Goal: Task Accomplishment & Management: Use online tool/utility

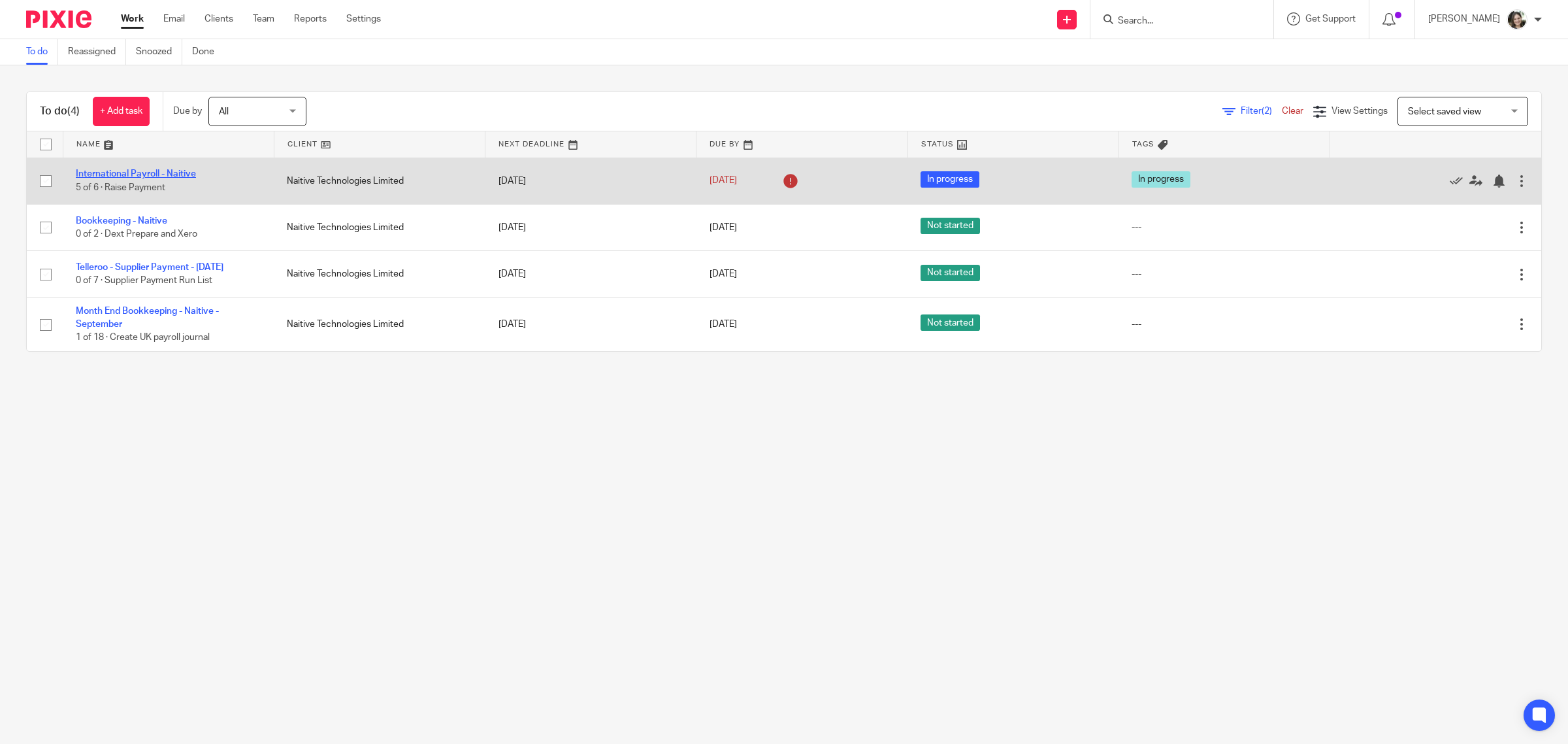
drag, startPoint x: 139, startPoint y: 164, endPoint x: 111, endPoint y: 174, distance: 29.7
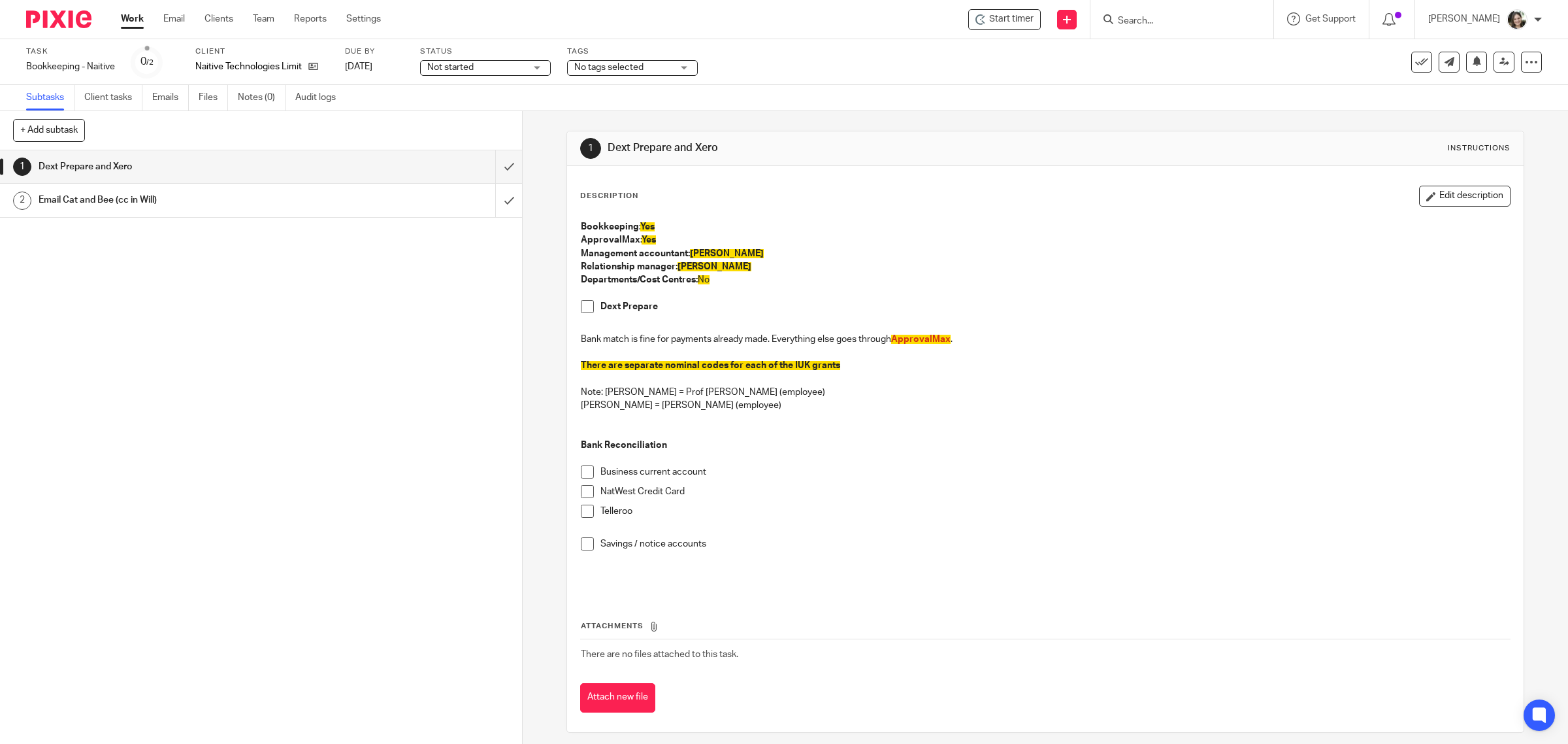
click at [139, 196] on h1 "Email Cat and Bee (cc in Will)" at bounding box center [186, 200] width 296 height 20
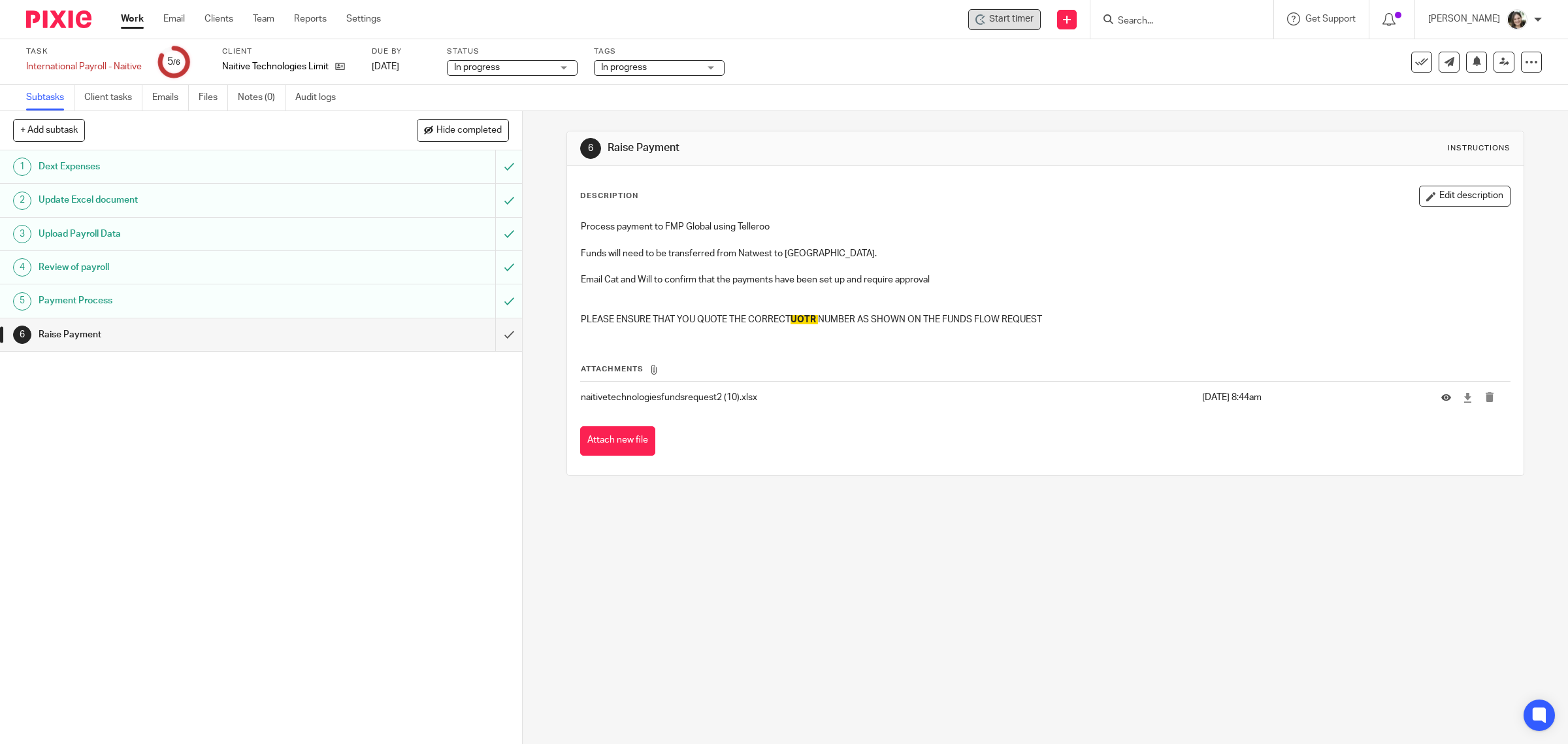
click at [1001, 27] on div "Start timer" at bounding box center [1004, 19] width 73 height 21
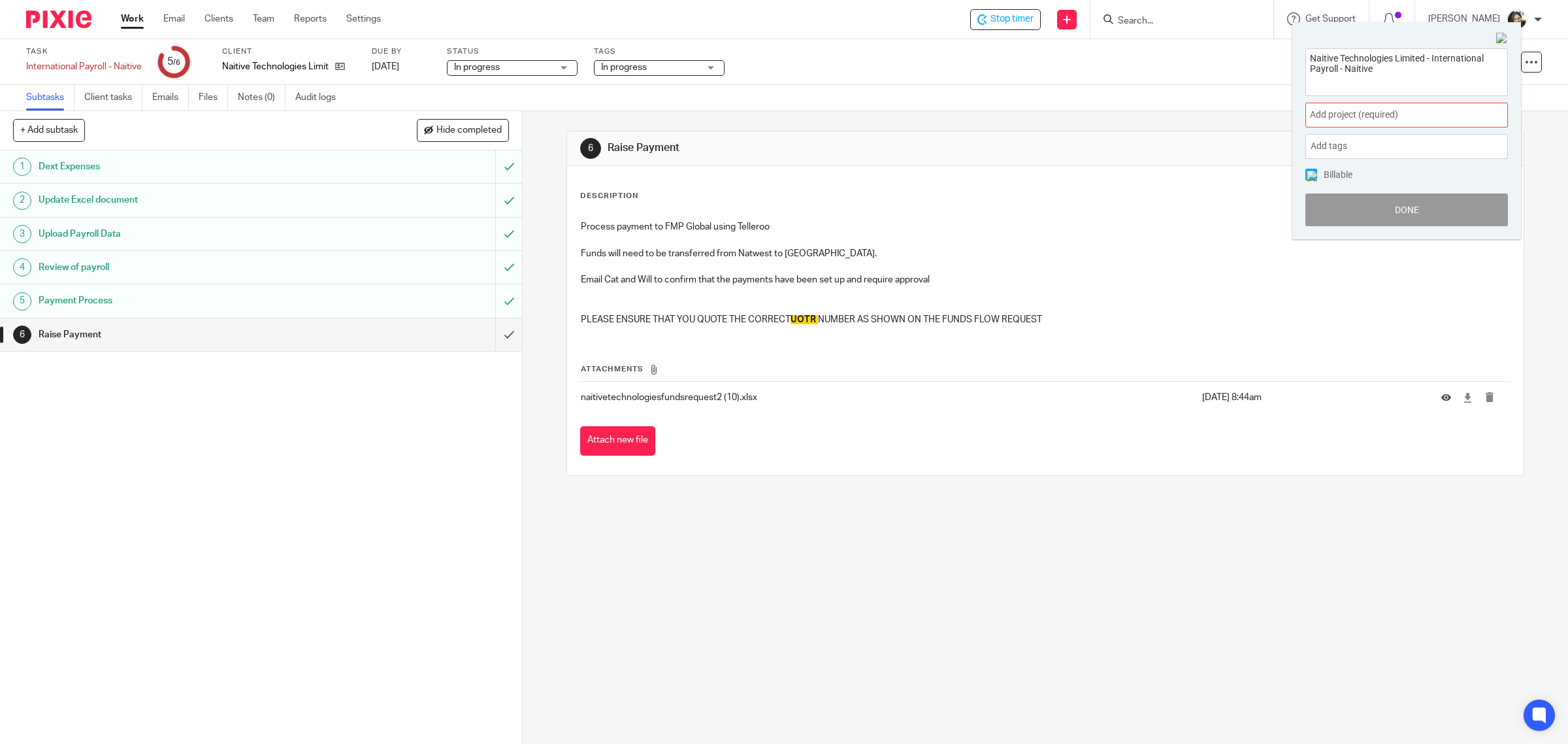
click at [1373, 114] on span "Add project (required) :" at bounding box center [1392, 114] width 164 height 14
click at [1330, 211] on li "Bookkeeping" at bounding box center [1404, 211] width 171 height 14
click at [1306, 168] on div "Naitive Technologies Limited - International Payroll - Naitive Bookkeeping : Ad…" at bounding box center [1406, 137] width 228 height 204
click at [1312, 175] on img at bounding box center [1311, 176] width 10 height 10
click at [1362, 201] on button "Done" at bounding box center [1406, 209] width 203 height 33
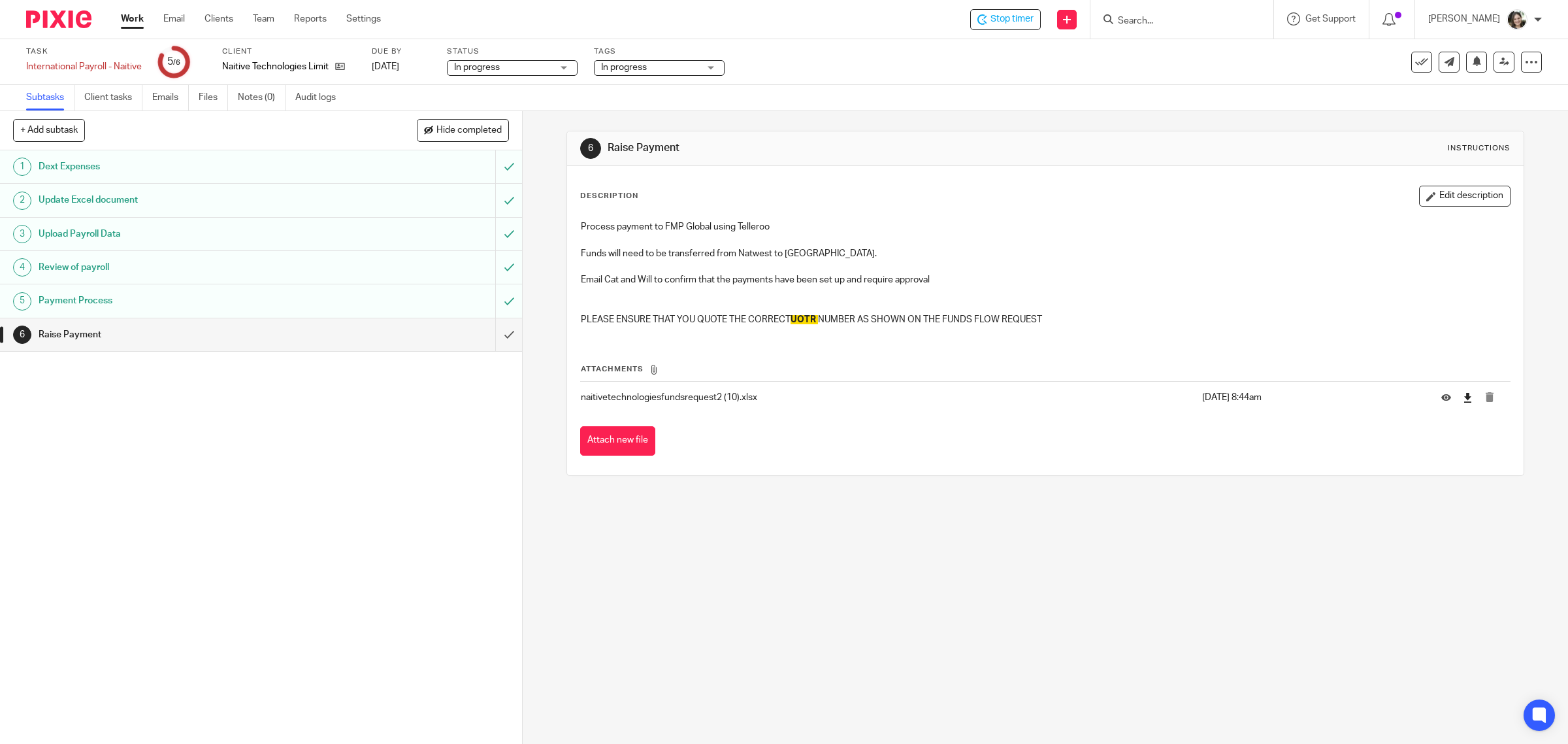
click at [1463, 390] on link at bounding box center [1467, 397] width 10 height 13
click at [485, 337] on input "submit" at bounding box center [261, 334] width 522 height 33
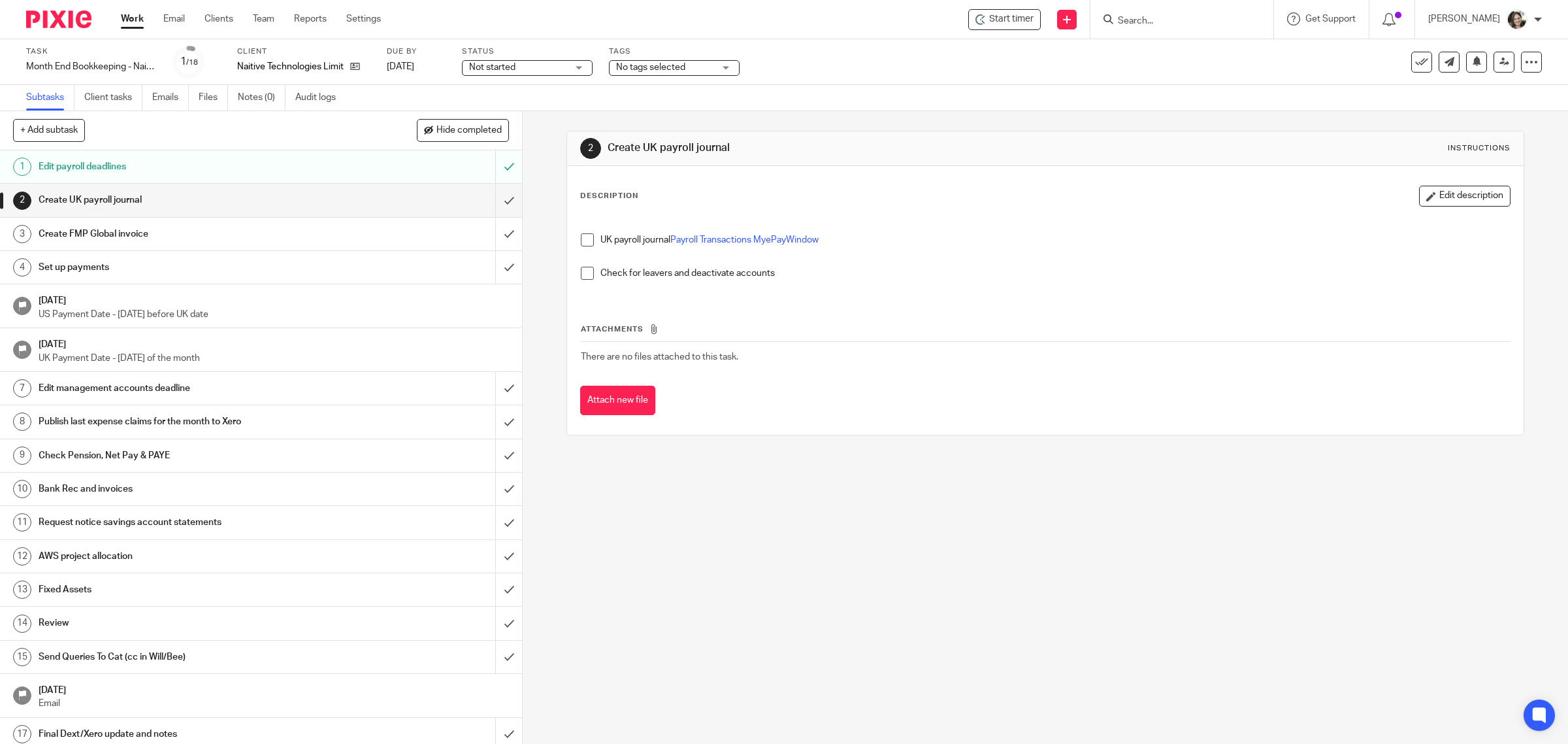
click at [210, 229] on h1 "Create FMP Global invoice" at bounding box center [186, 234] width 296 height 20
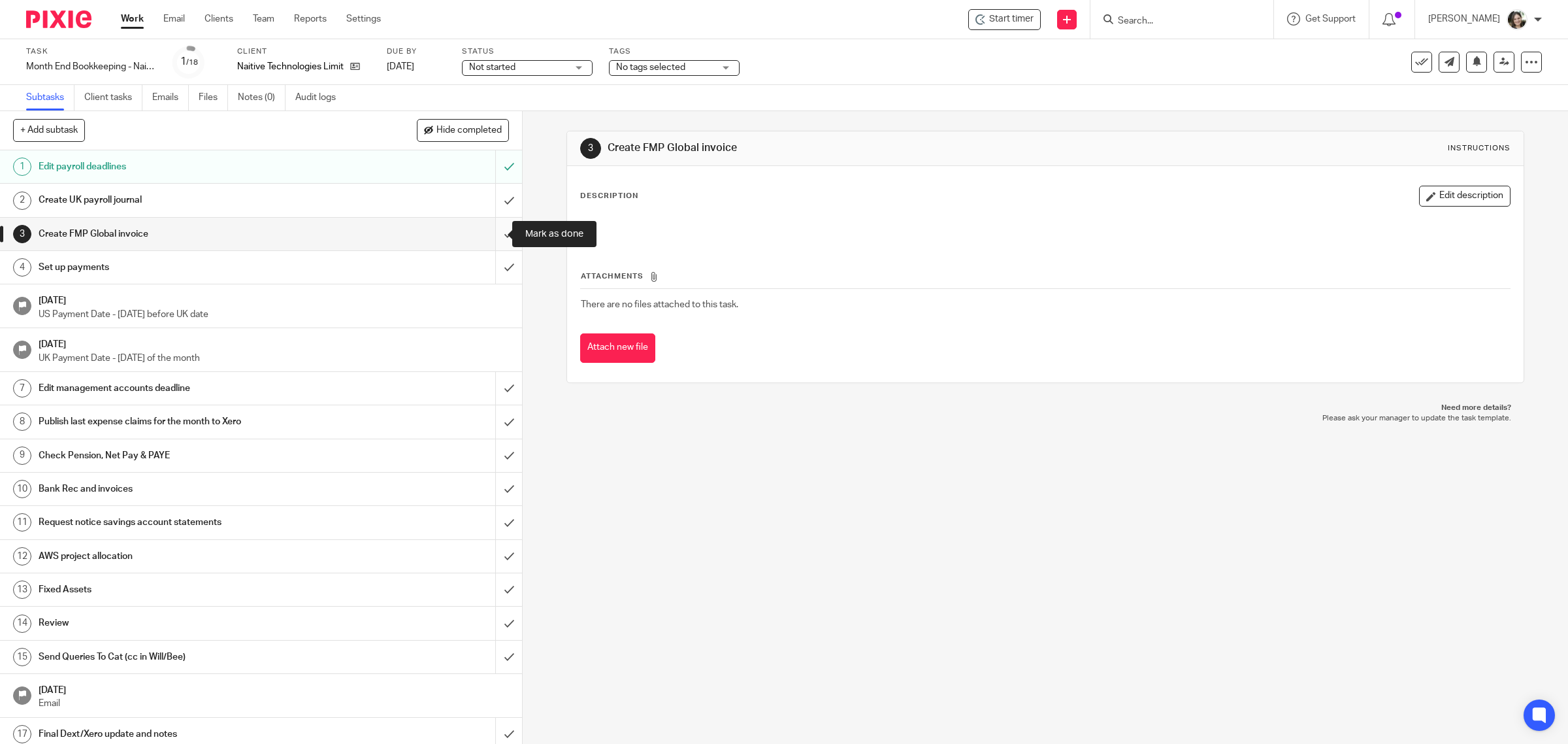
click at [495, 229] on input "submit" at bounding box center [261, 234] width 522 height 33
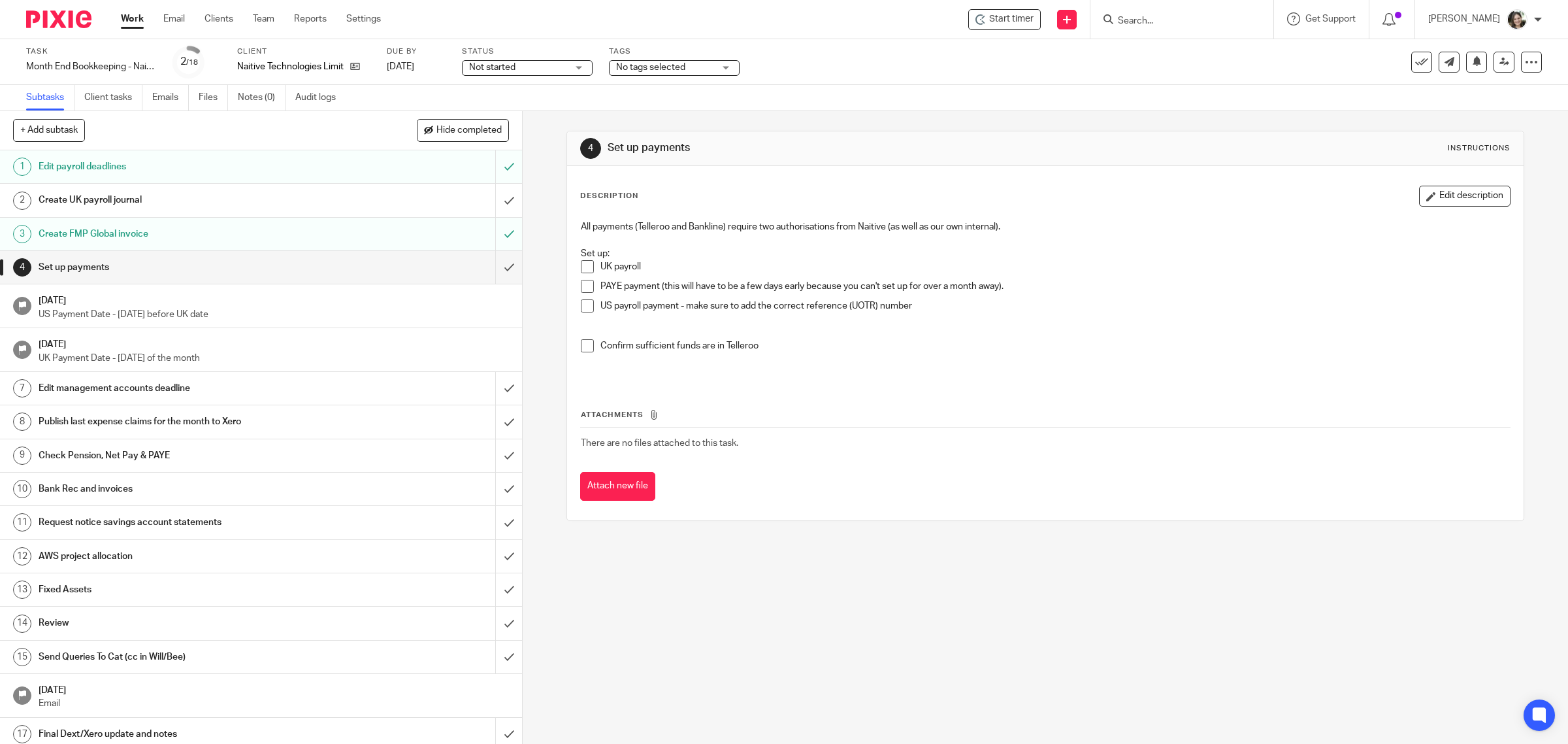
click at [582, 306] on span at bounding box center [587, 306] width 13 height 13
click at [583, 354] on li "Confirm sufficient funds are in Telleroo" at bounding box center [1045, 349] width 930 height 20
click at [582, 345] on span at bounding box center [587, 346] width 13 height 13
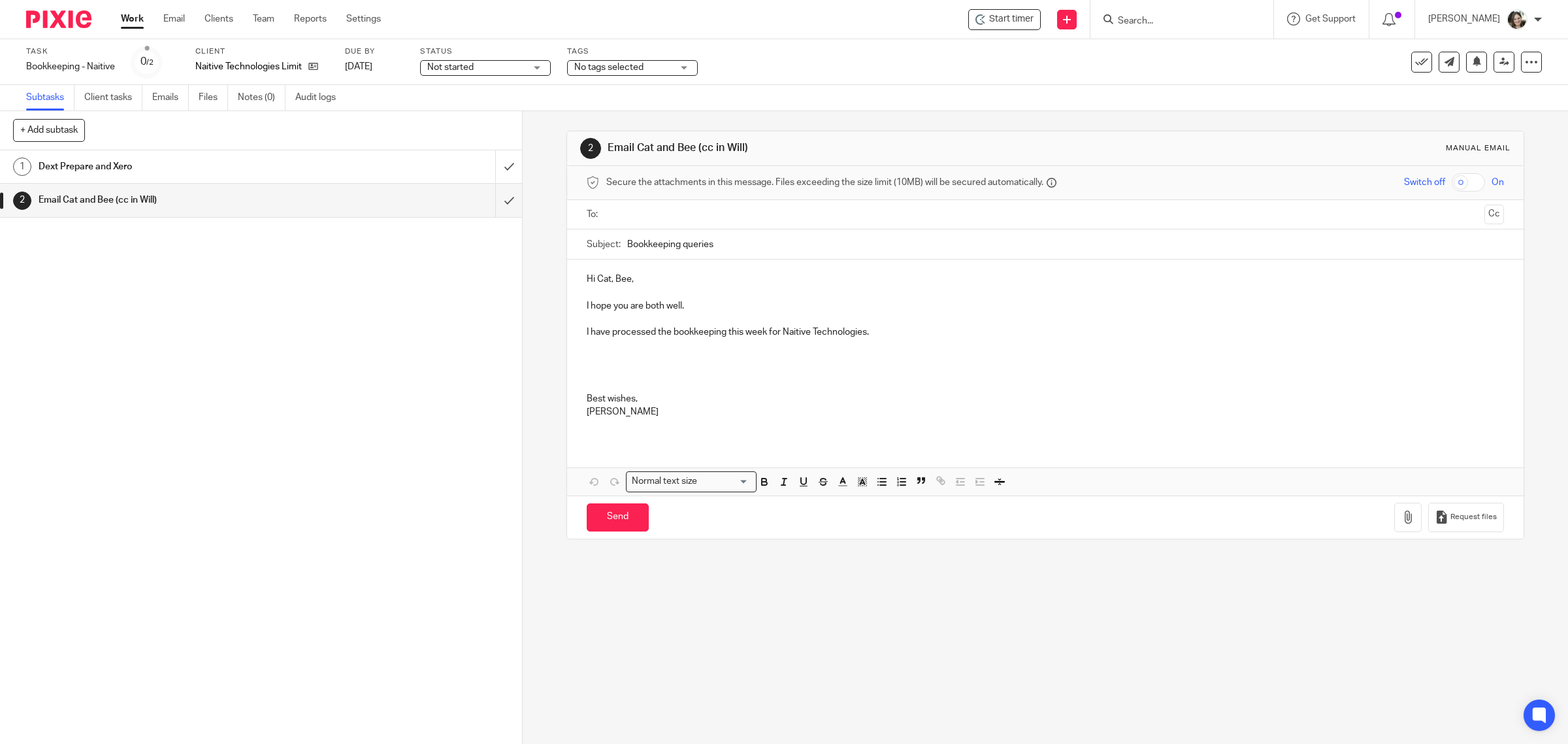
click at [906, 334] on p "I have processed the bookkeeping this week for Naitive Technologies." at bounding box center [1045, 332] width 918 height 13
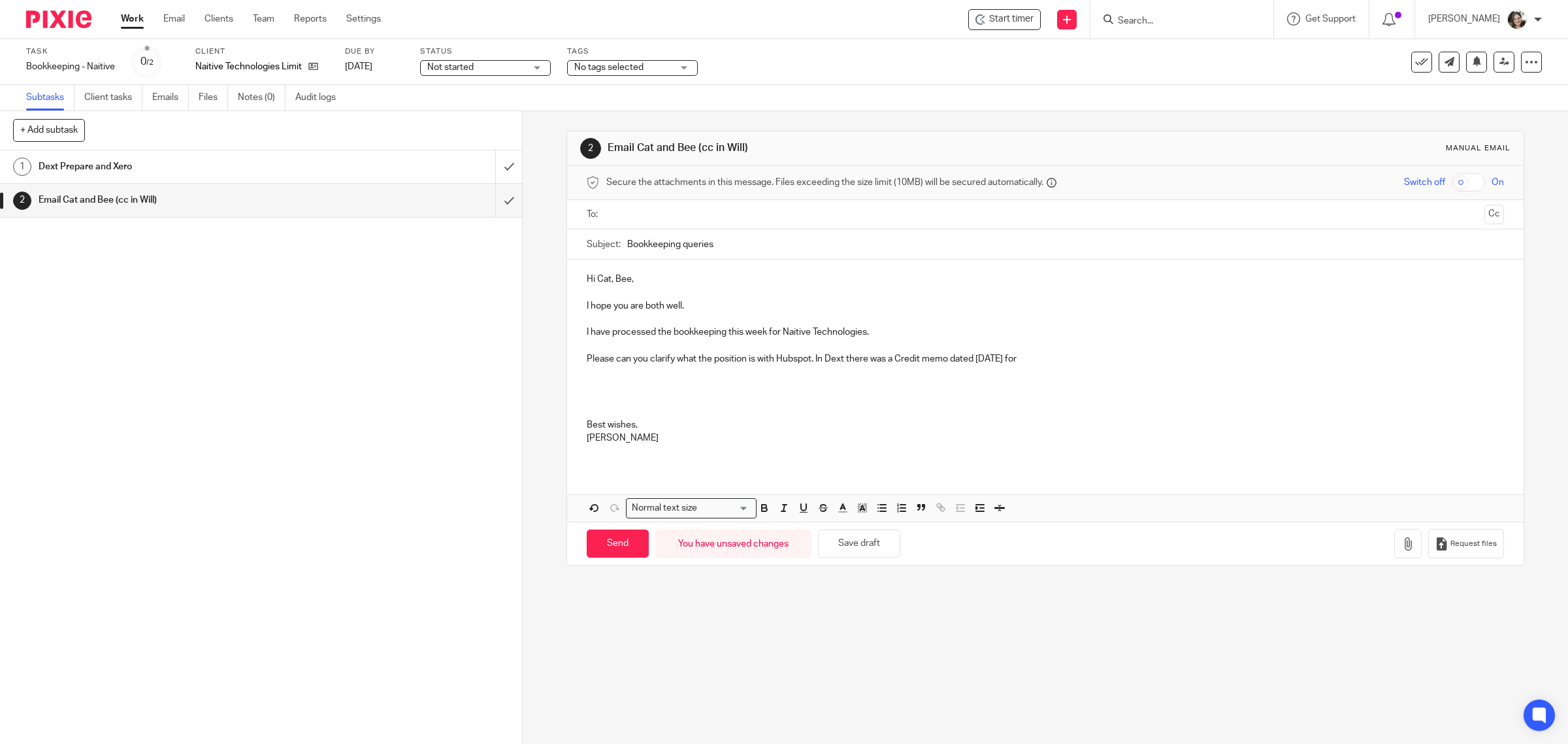
click at [1092, 354] on p "Please can you clarify what the position is with Hubspot. In Dext there was a C…" at bounding box center [1045, 358] width 918 height 13
click at [1422, 359] on p "Please can you clarify what the position is with Hubspot. In Dext there was a C…" at bounding box center [1045, 358] width 918 height 13
click at [1479, 362] on p "Please can you clarify what the position is with Hubspot. In Dext there was a C…" at bounding box center [1045, 358] width 918 height 13
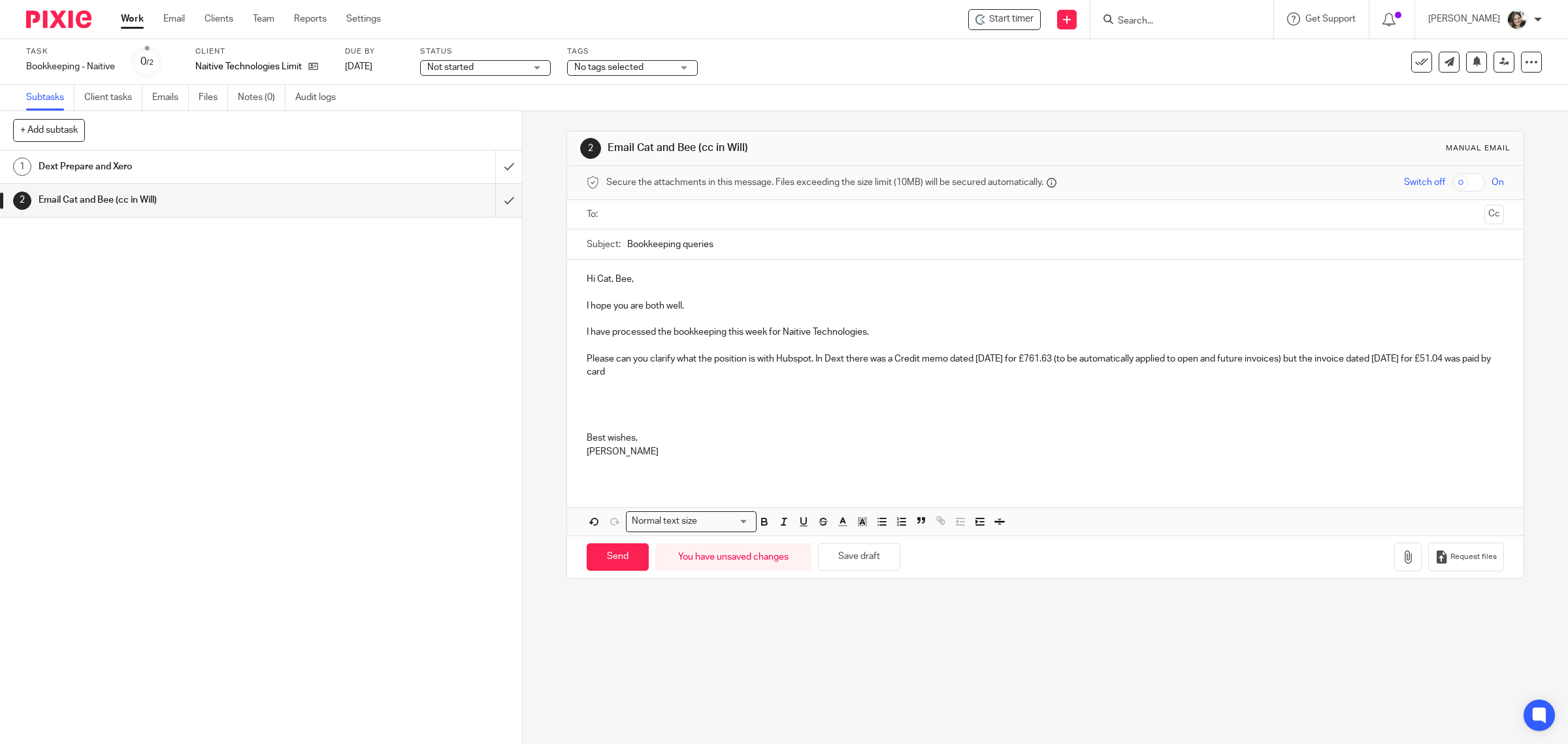
drag, startPoint x: 697, startPoint y: 373, endPoint x: 743, endPoint y: 386, distance: 47.8
click at [702, 374] on p "Please can you clarify what the position is with Hubspot. In Dext there was a C…" at bounding box center [1045, 366] width 918 height 27
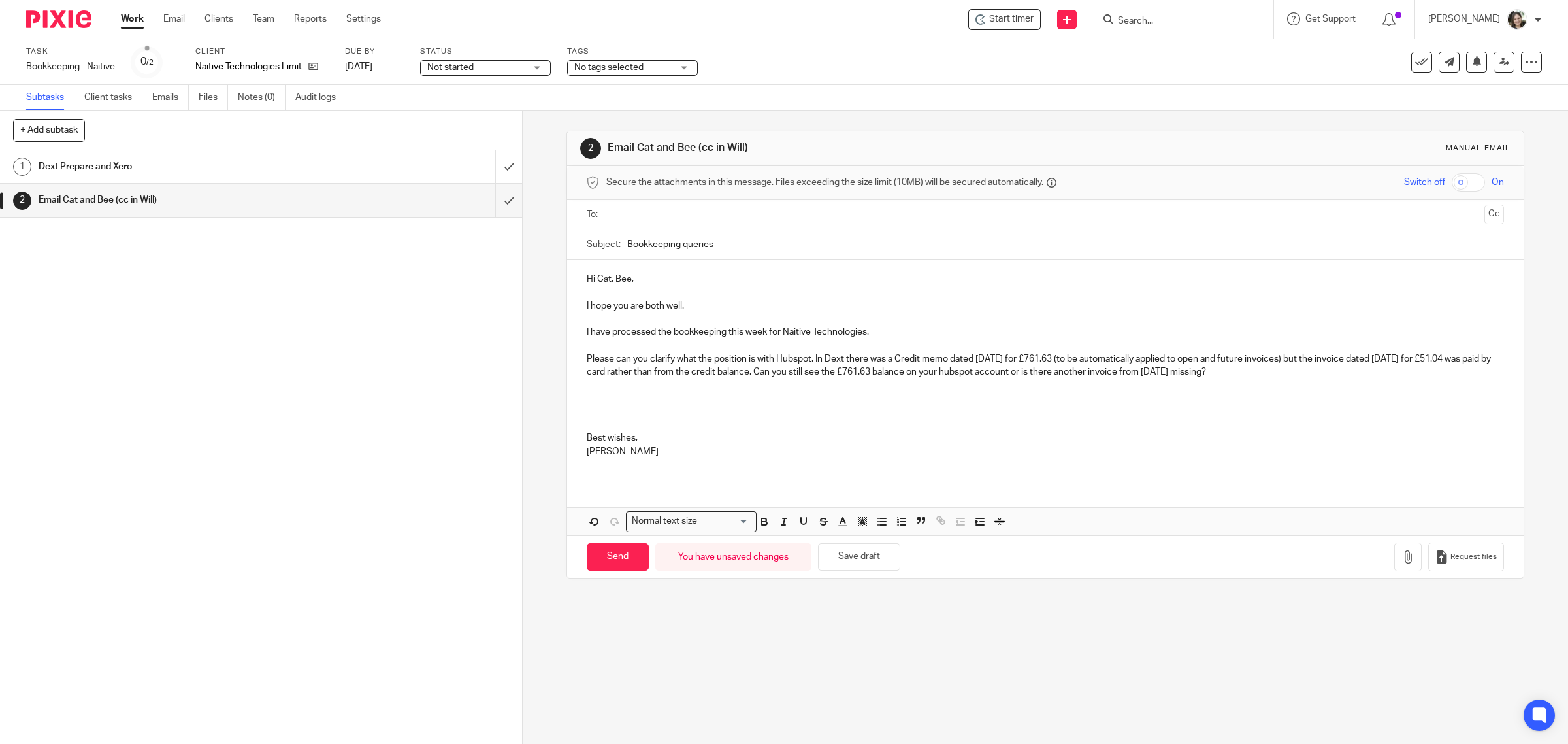
click at [1342, 371] on p "Please can you clarify what the position is with Hubspot. In Dext there was a C…" at bounding box center [1045, 366] width 918 height 27
click at [862, 557] on button "Save draft" at bounding box center [859, 556] width 82 height 28
click at [655, 386] on p at bounding box center [1045, 398] width 918 height 40
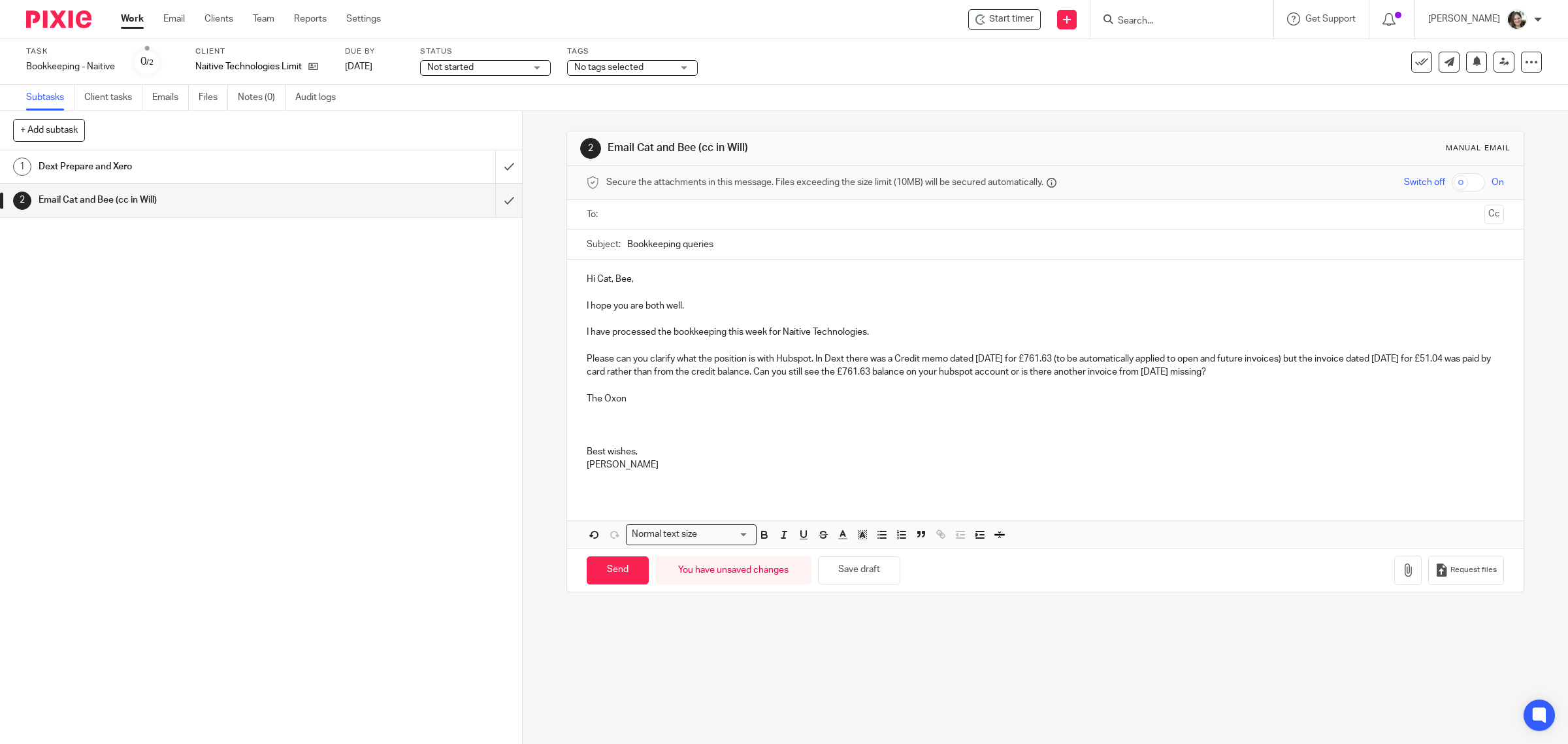
click at [661, 394] on p "The Oxon" at bounding box center [1045, 412] width 918 height 40
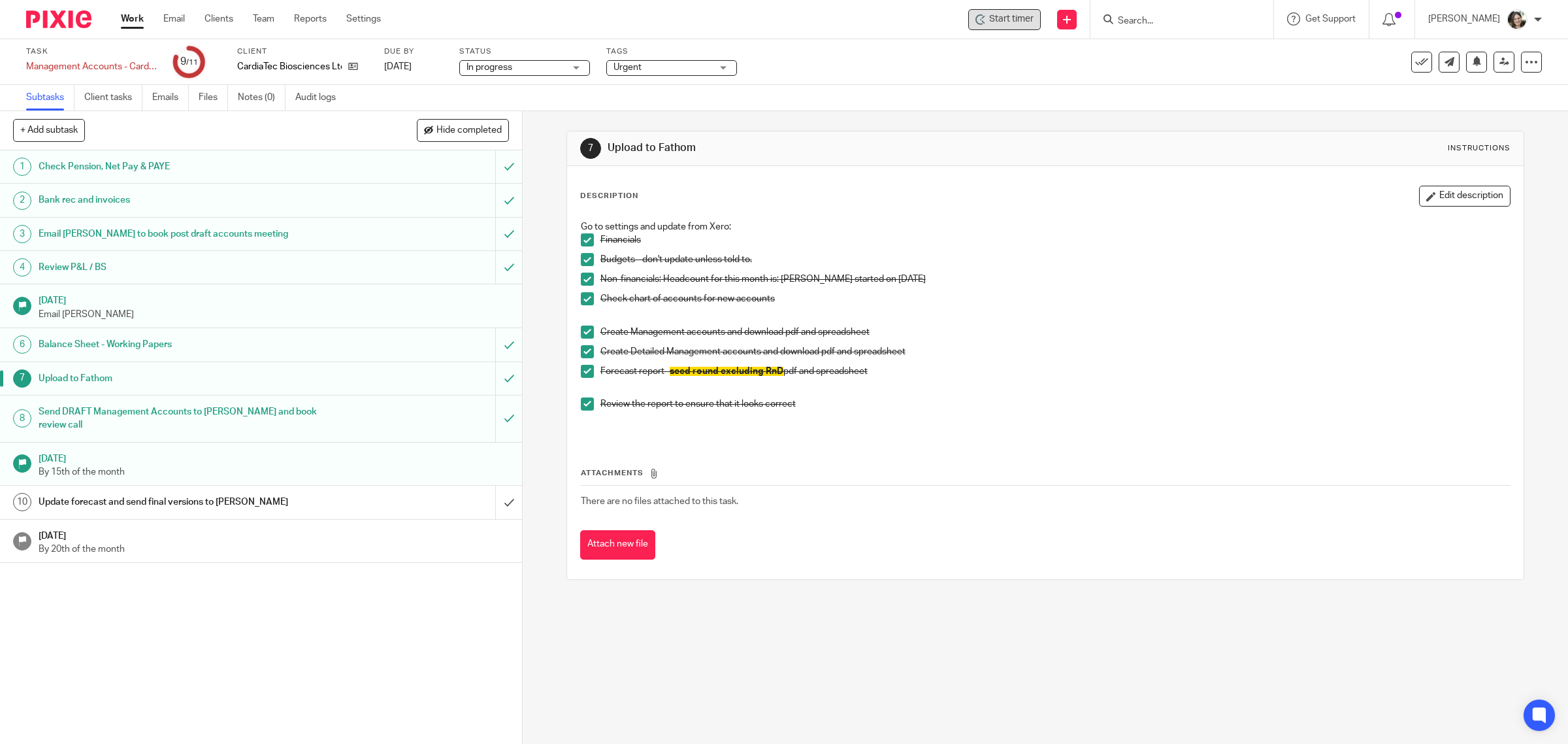
click at [1010, 17] on span "Start timer" at bounding box center [1011, 19] width 45 height 14
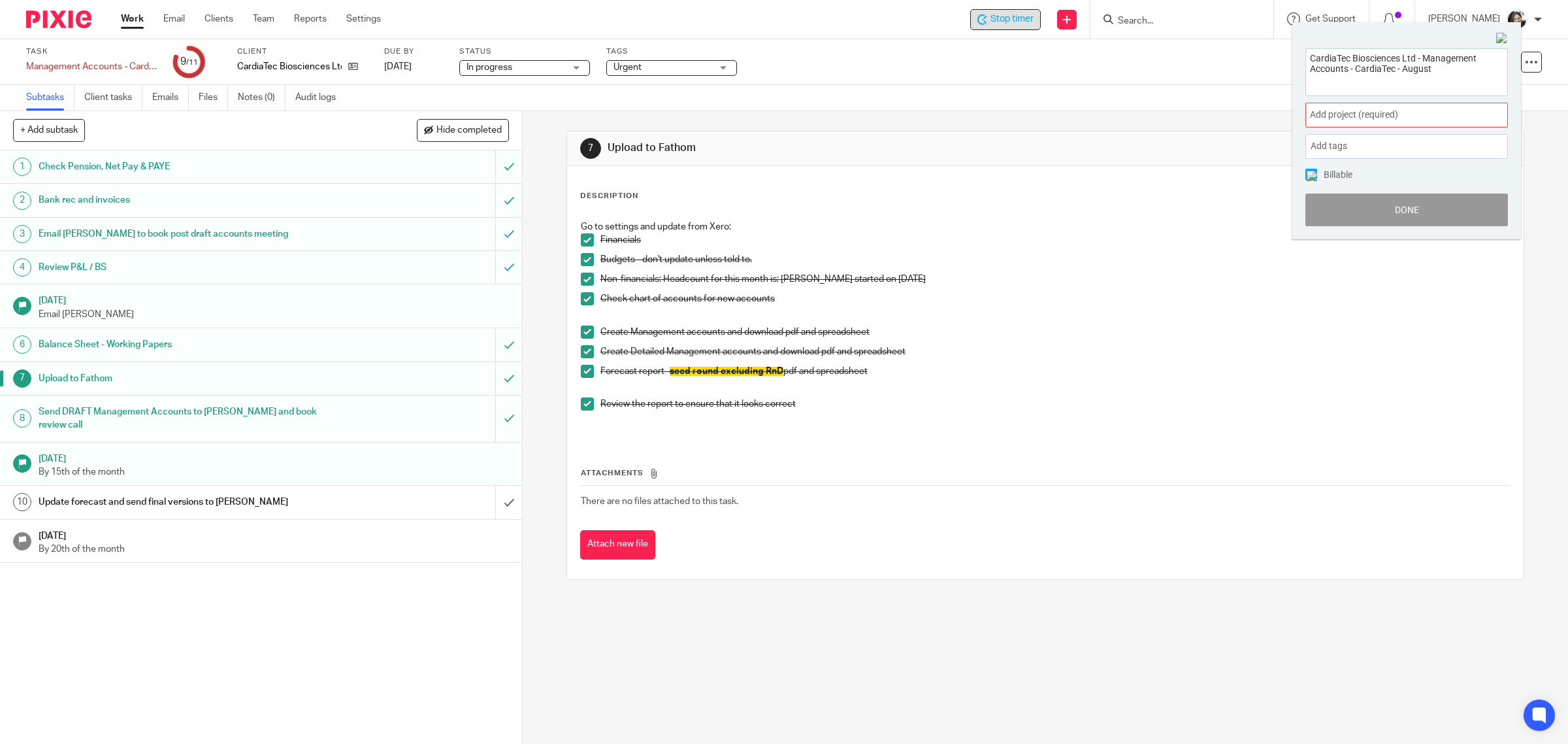
click at [1349, 121] on span "Add project (required) :" at bounding box center [1392, 114] width 164 height 14
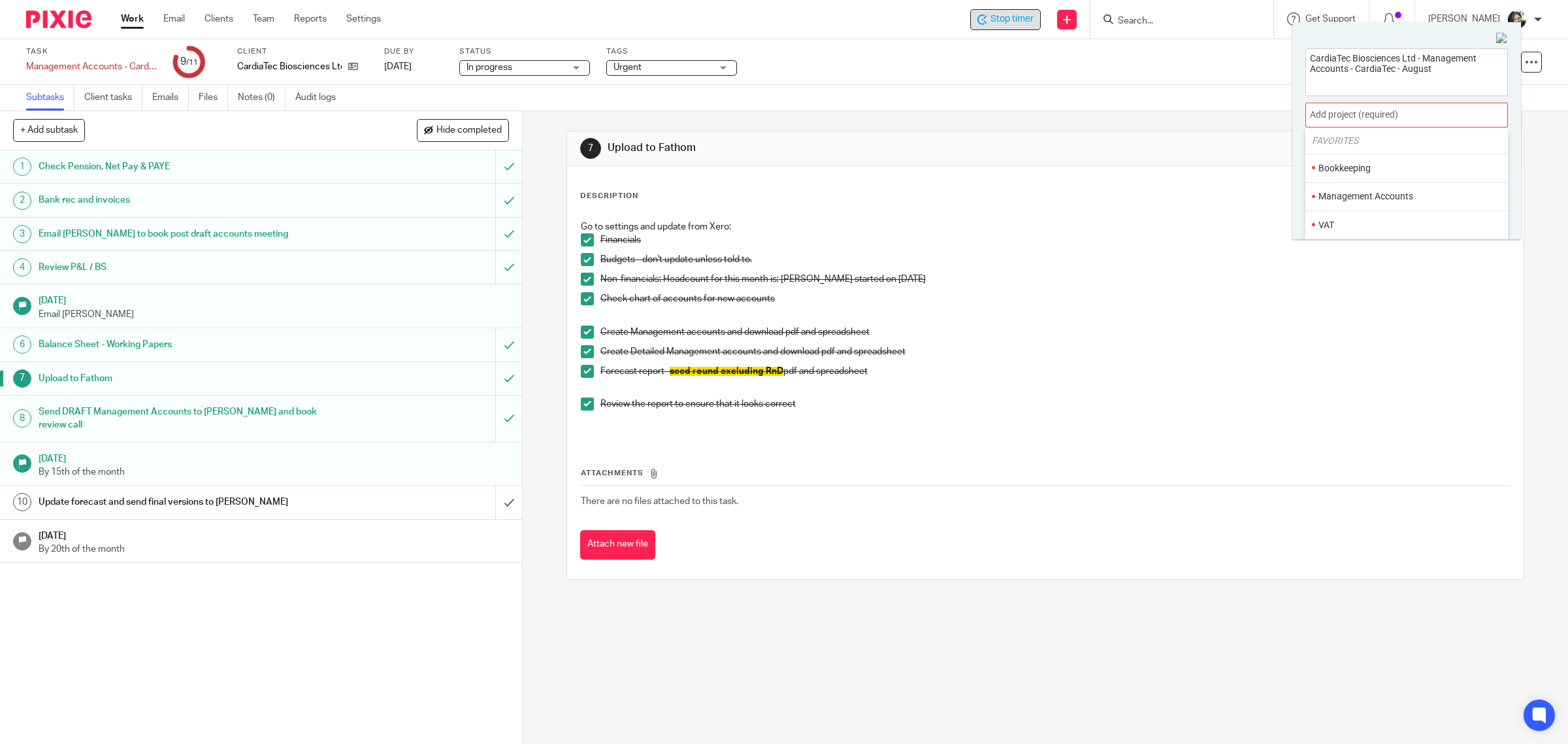
scroll to position [81, 0]
click at [1346, 164] on li "Management Accounts" at bounding box center [1404, 157] width 171 height 14
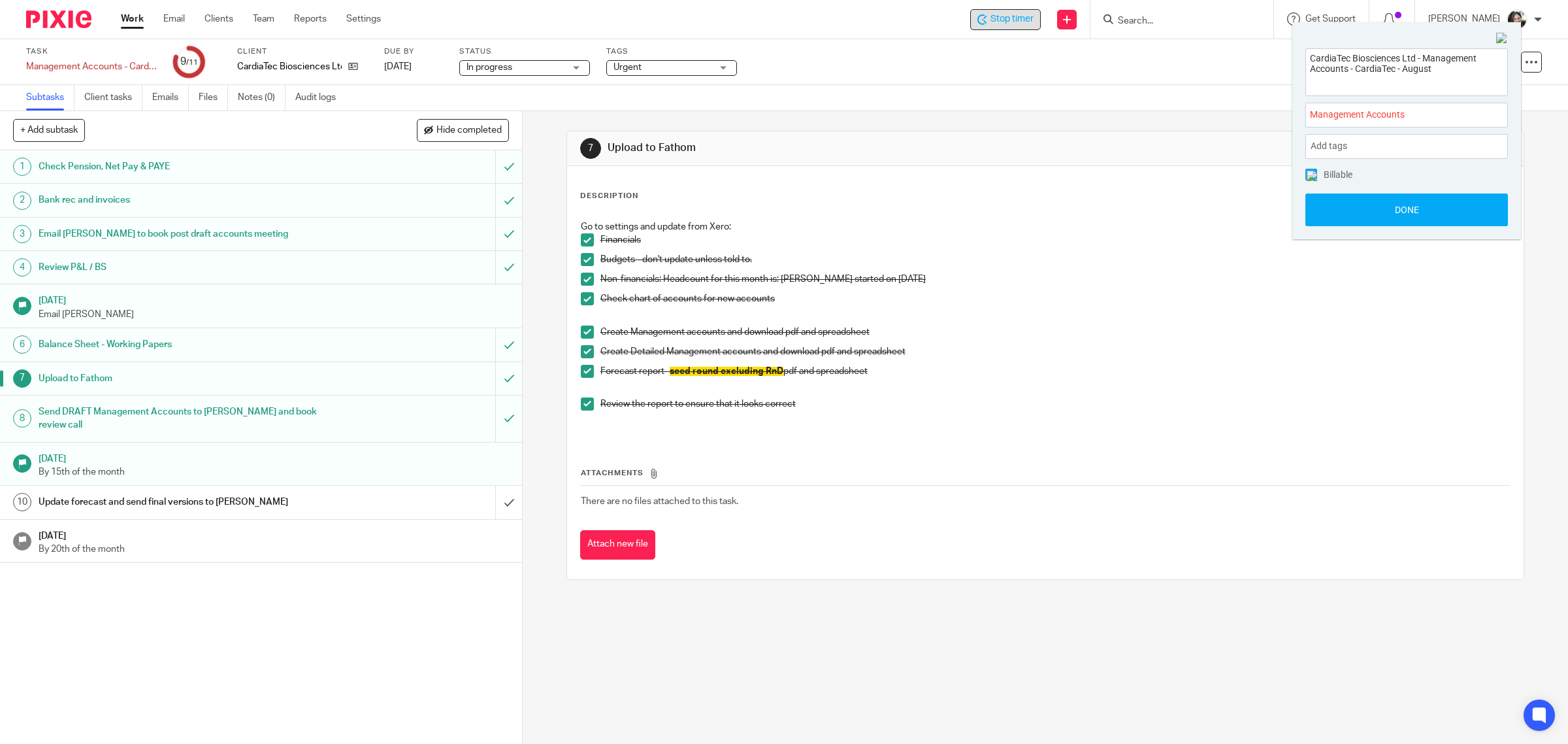
click at [1309, 171] on img at bounding box center [1311, 176] width 10 height 10
click at [1381, 204] on button "Done" at bounding box center [1406, 209] width 203 height 33
